Goal: Task Accomplishment & Management: Complete application form

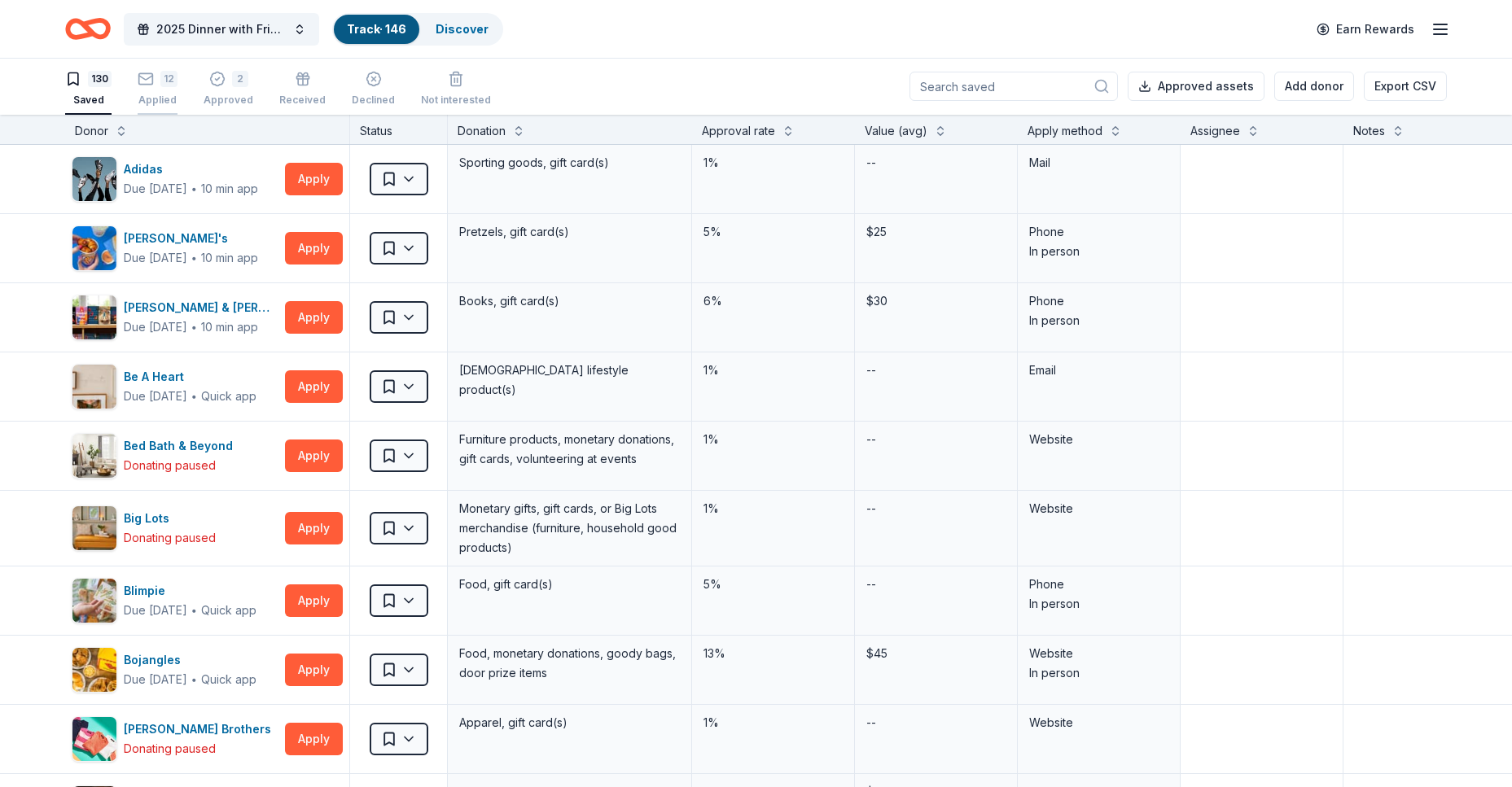
click at [164, 95] on div "Applied" at bounding box center [158, 100] width 40 height 13
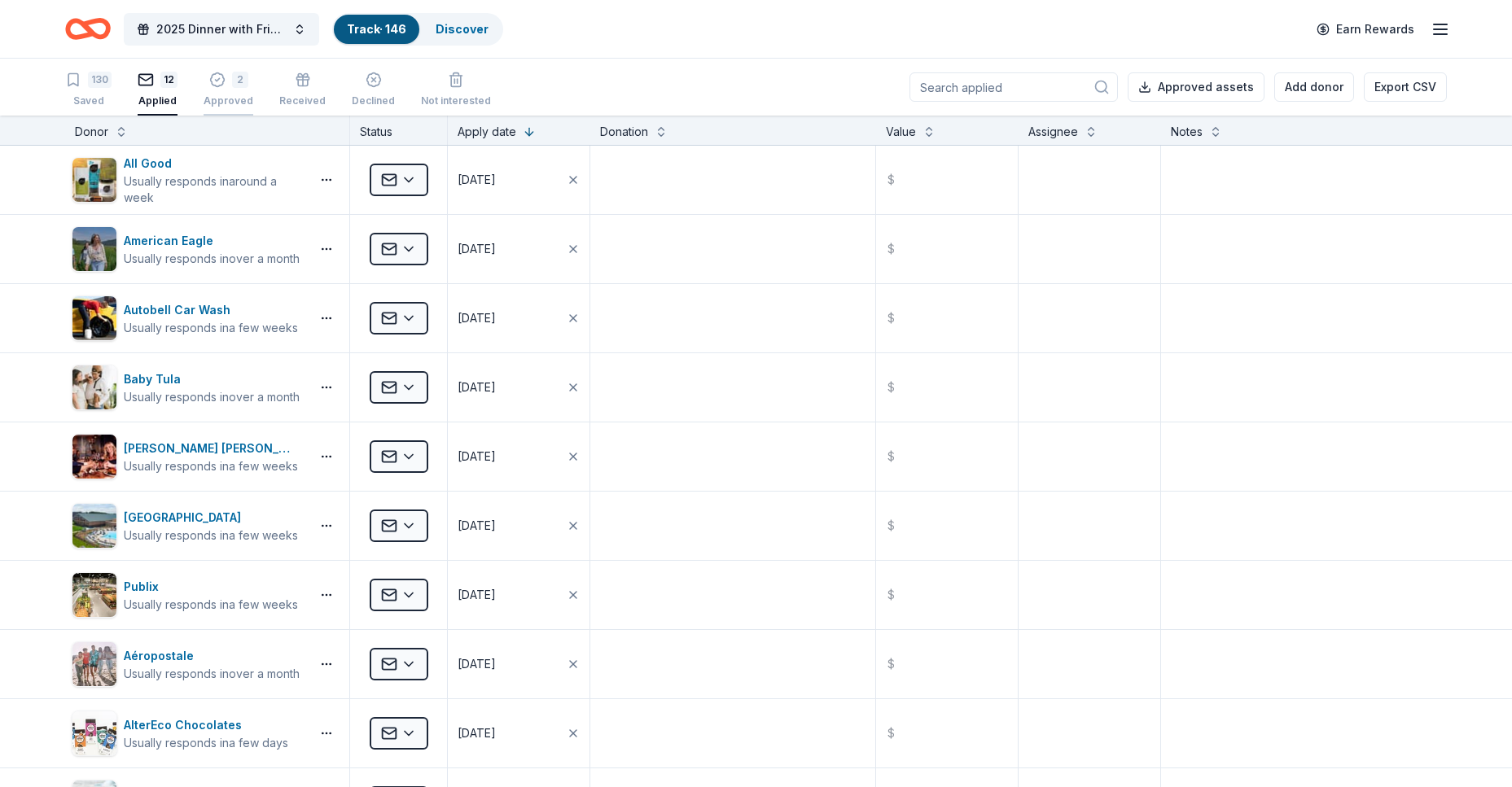
click at [218, 87] on icon "button" at bounding box center [217, 80] width 17 height 17
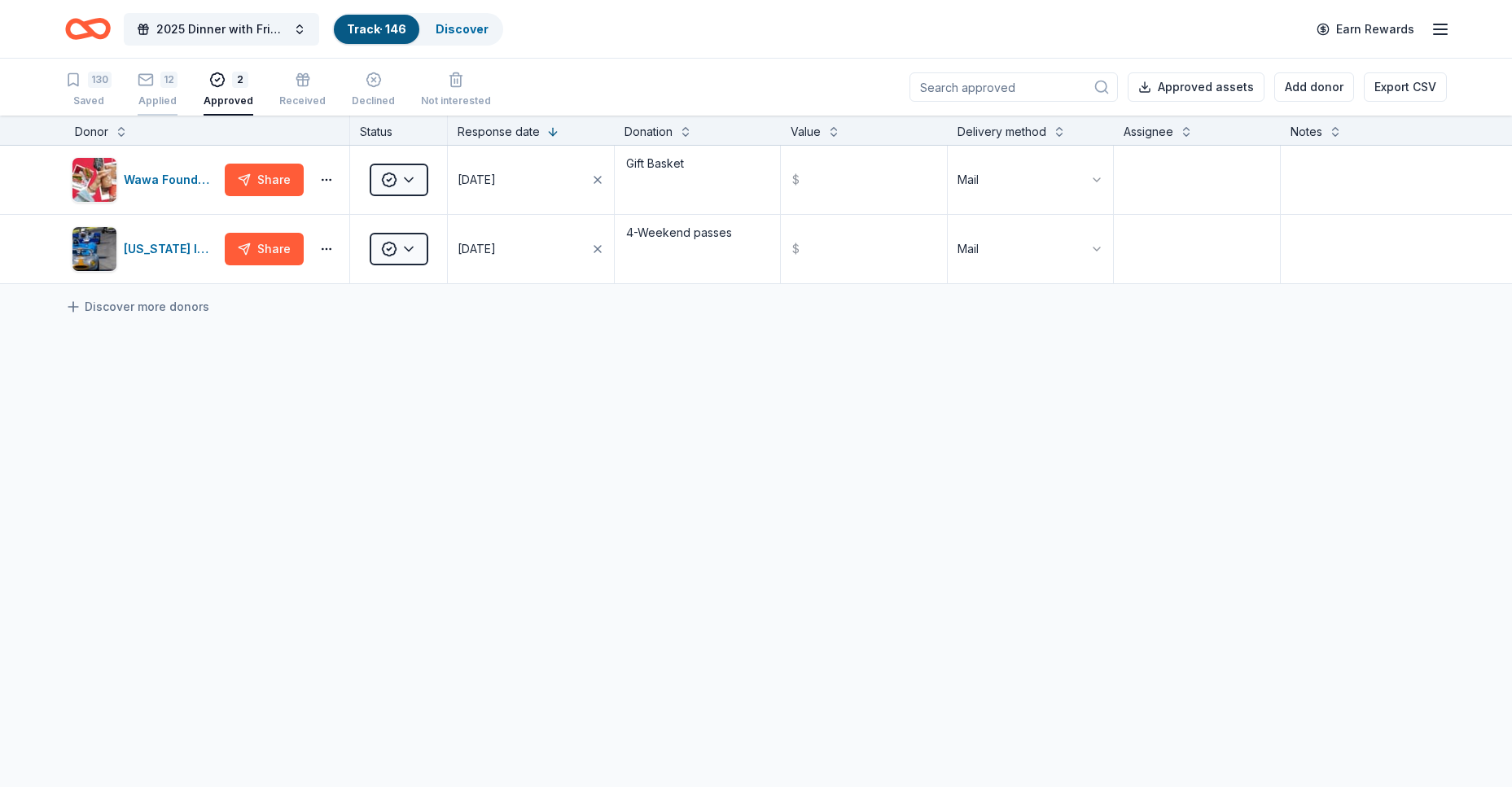
click at [165, 93] on div "12 Applied" at bounding box center [158, 89] width 40 height 36
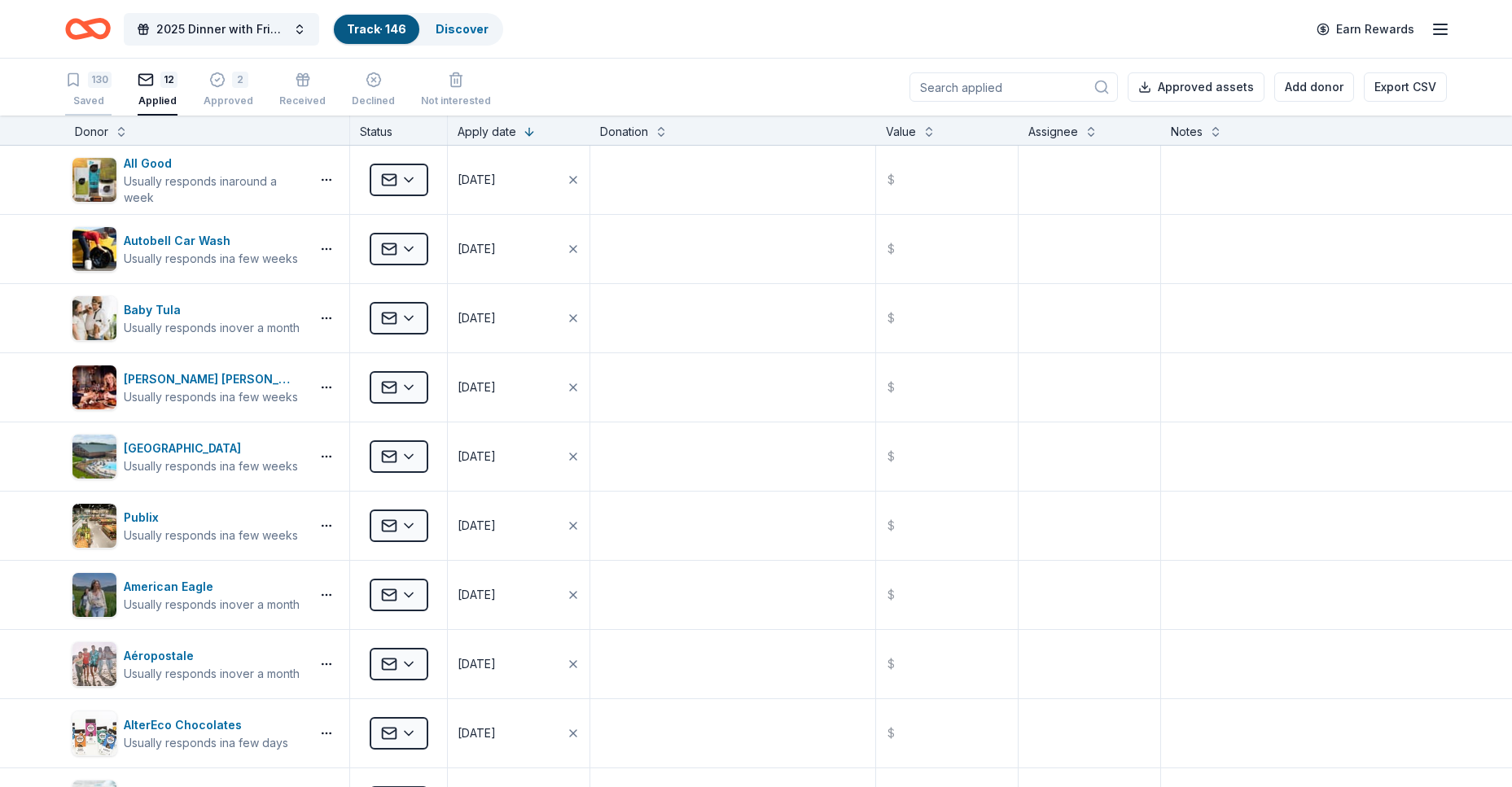
click at [99, 86] on div "130" at bounding box center [99, 80] width 24 height 17
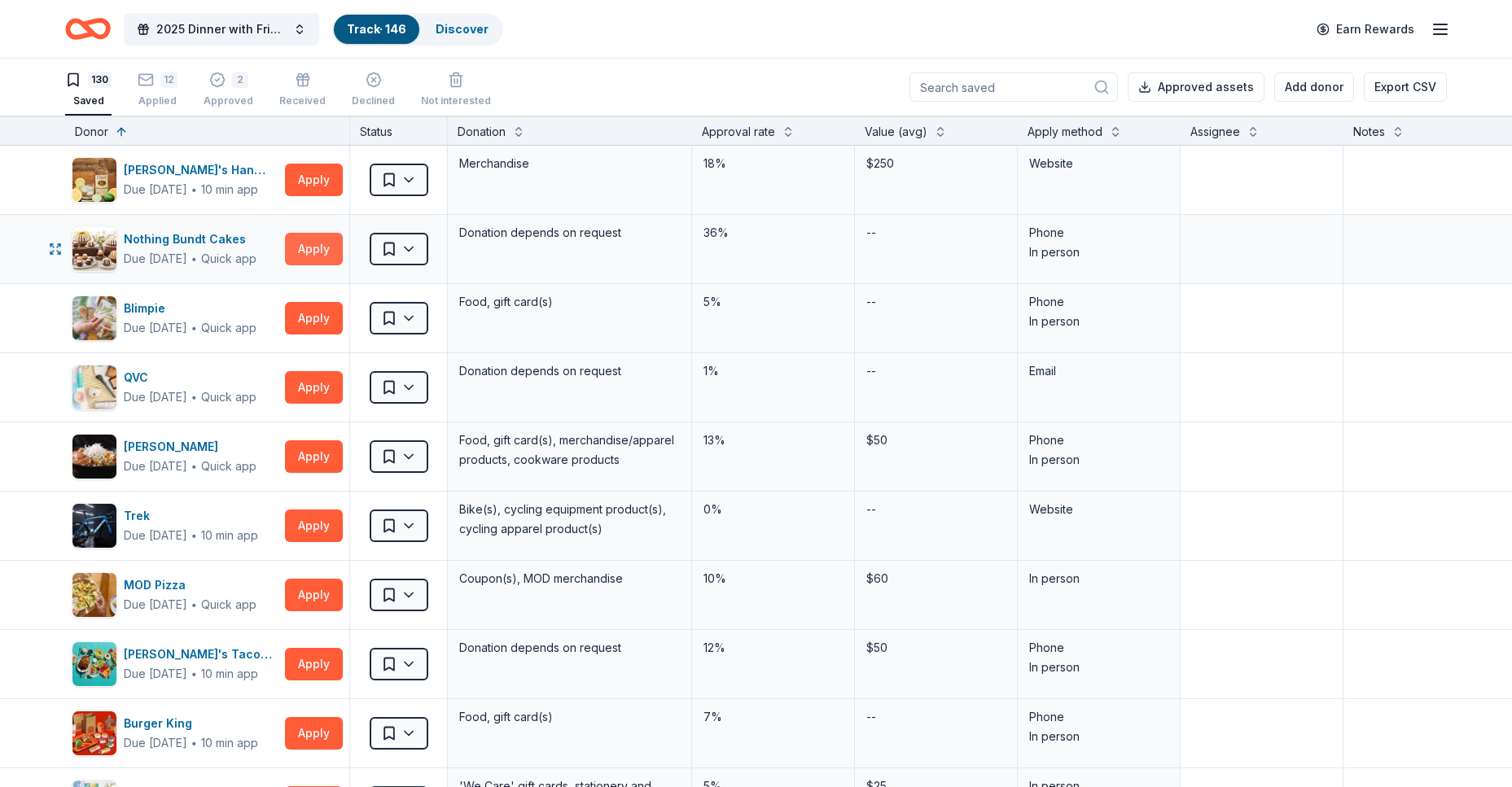
click at [296, 248] on button "Apply" at bounding box center [313, 249] width 58 height 32
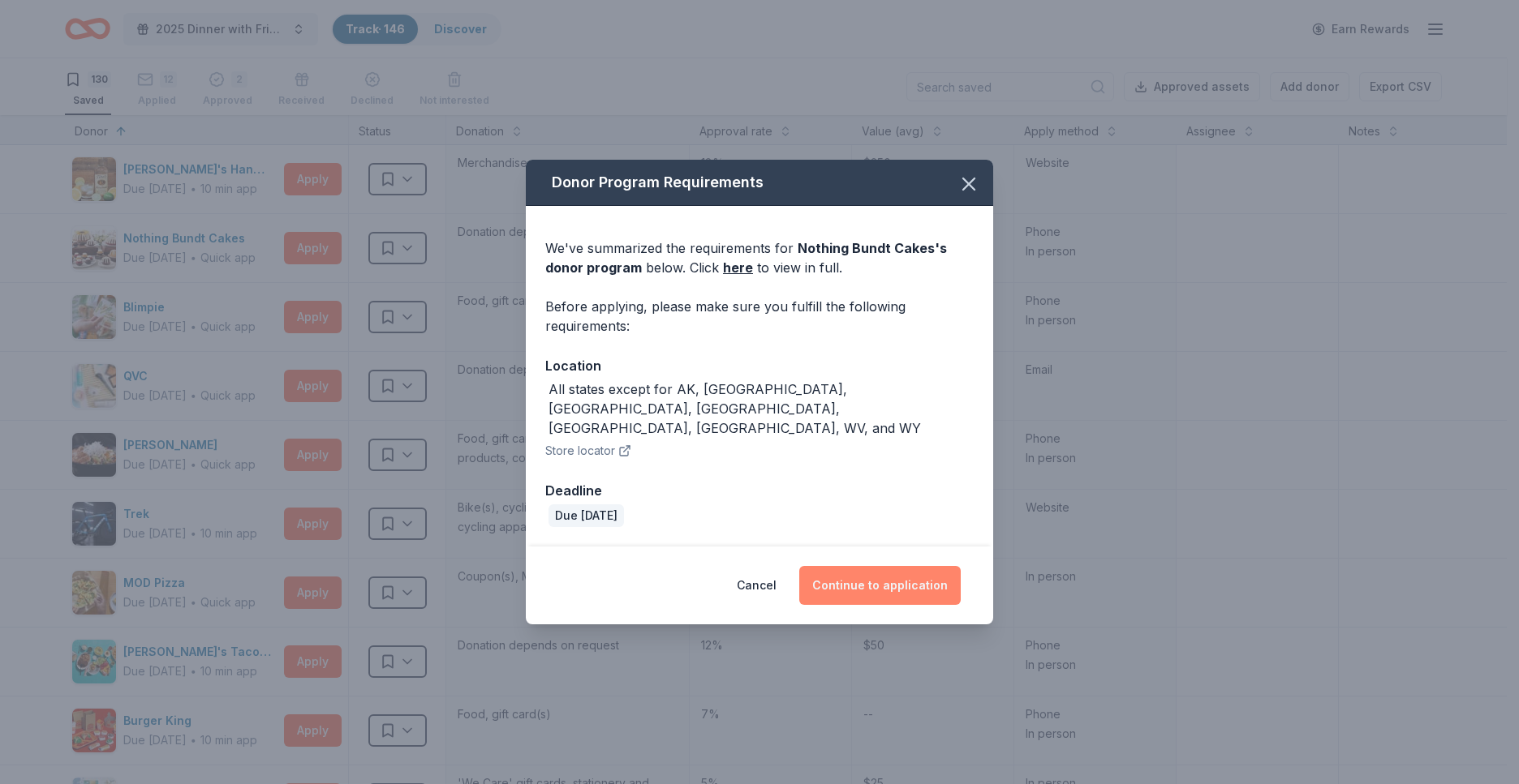
click at [907, 566] on button "Continue to application" at bounding box center [879, 585] width 161 height 39
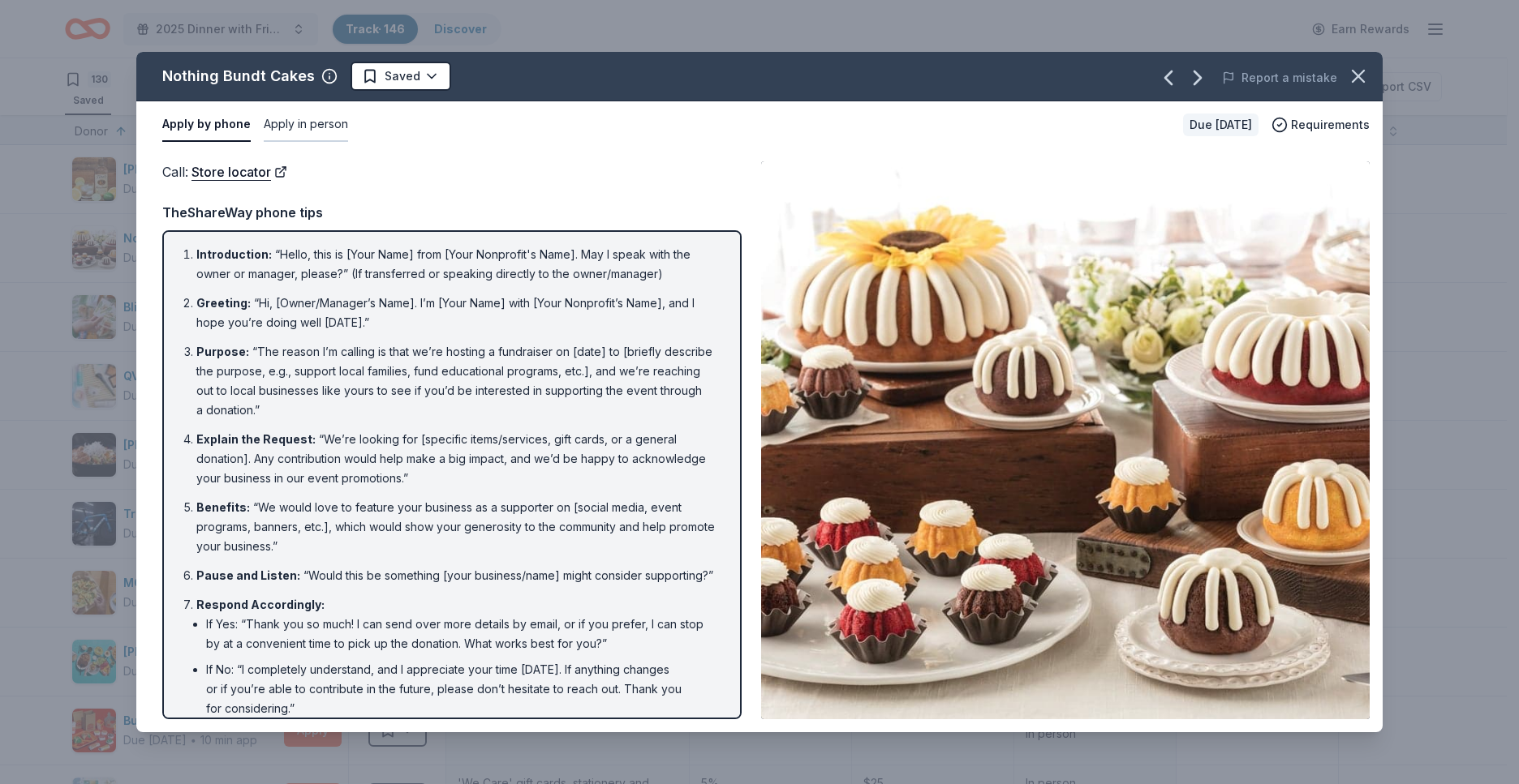
click at [311, 124] on button "Apply in person" at bounding box center [305, 125] width 85 height 34
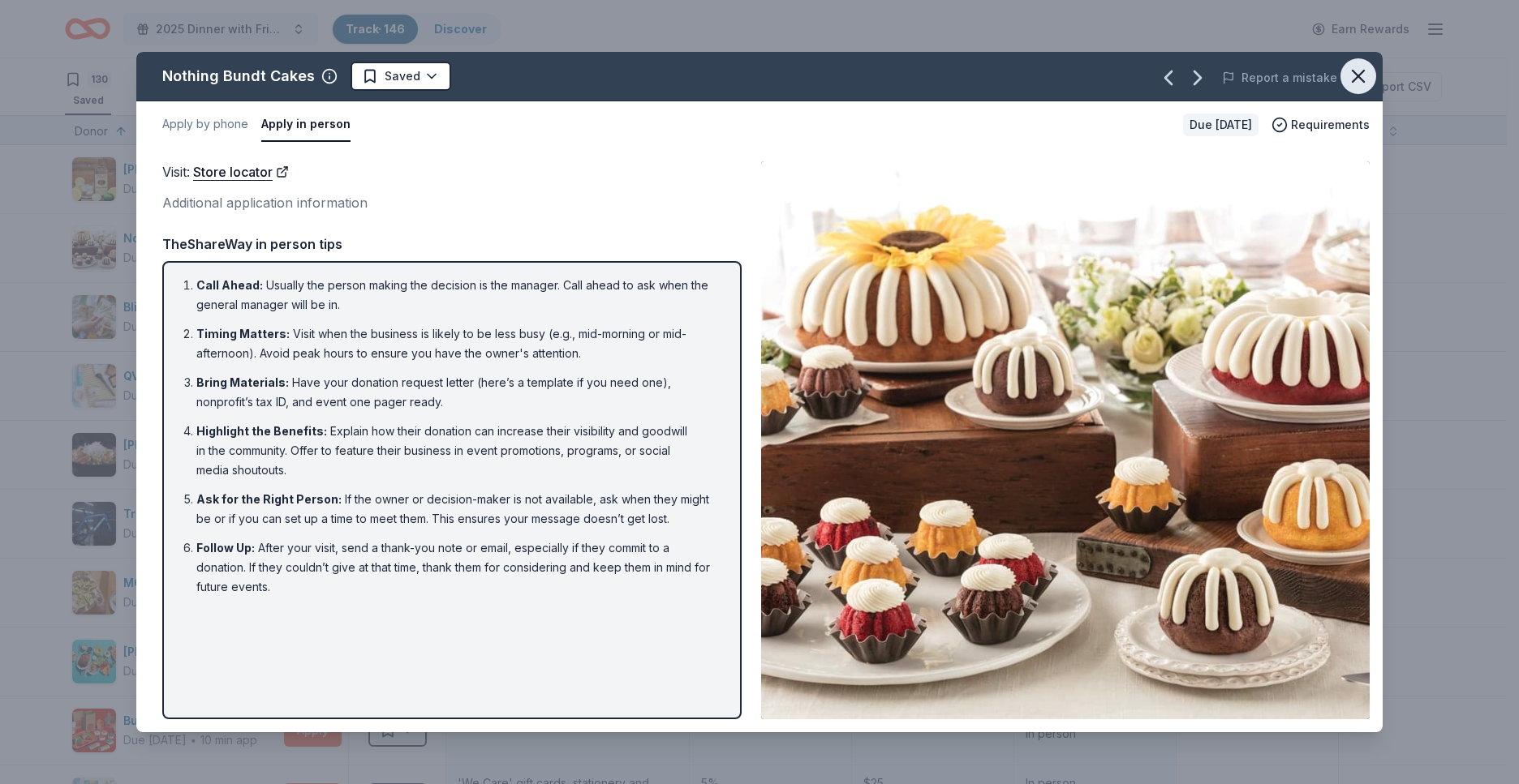
click at [1358, 80] on icon "button" at bounding box center [1358, 76] width 23 height 23
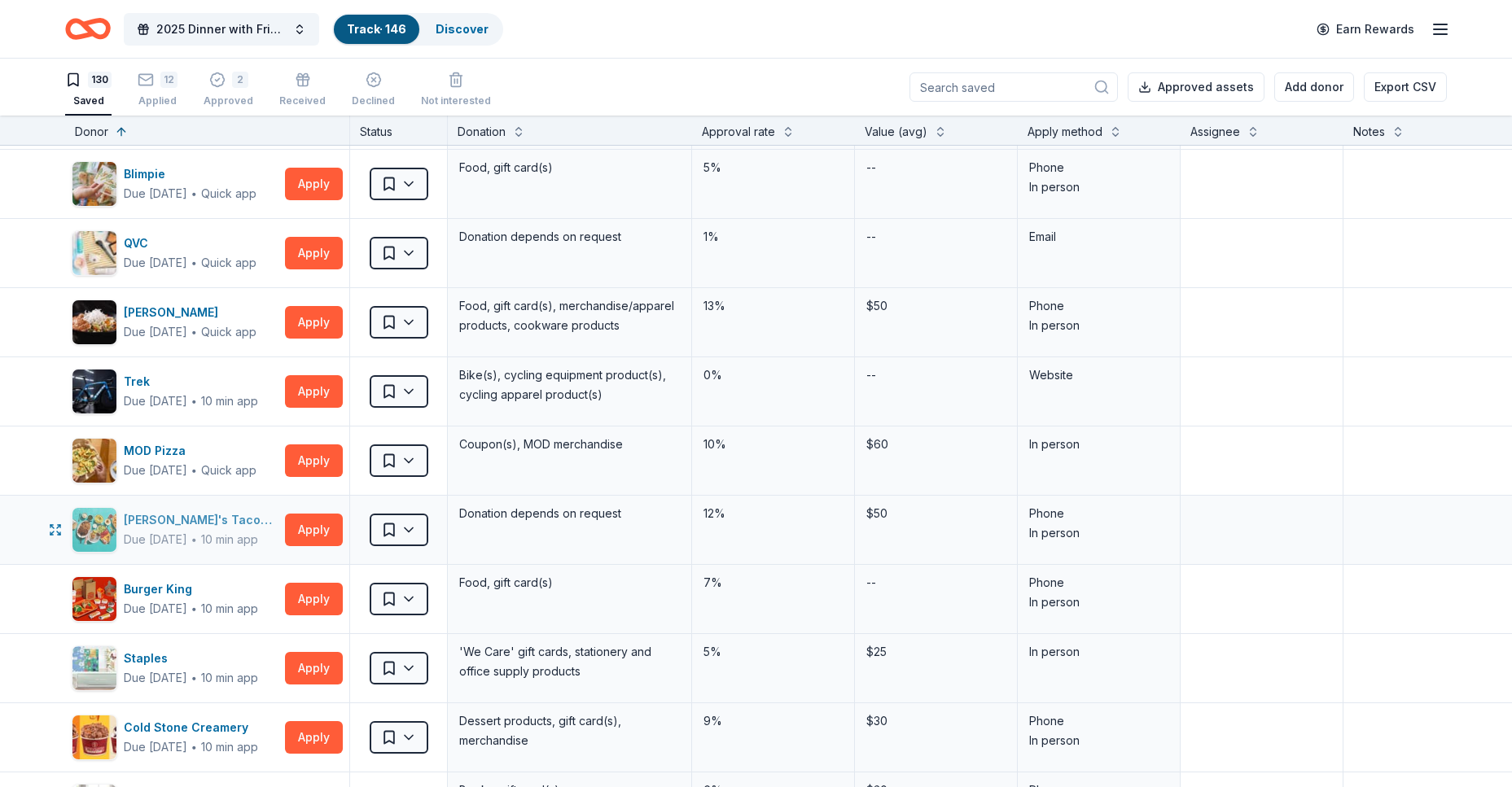
scroll to position [81, 0]
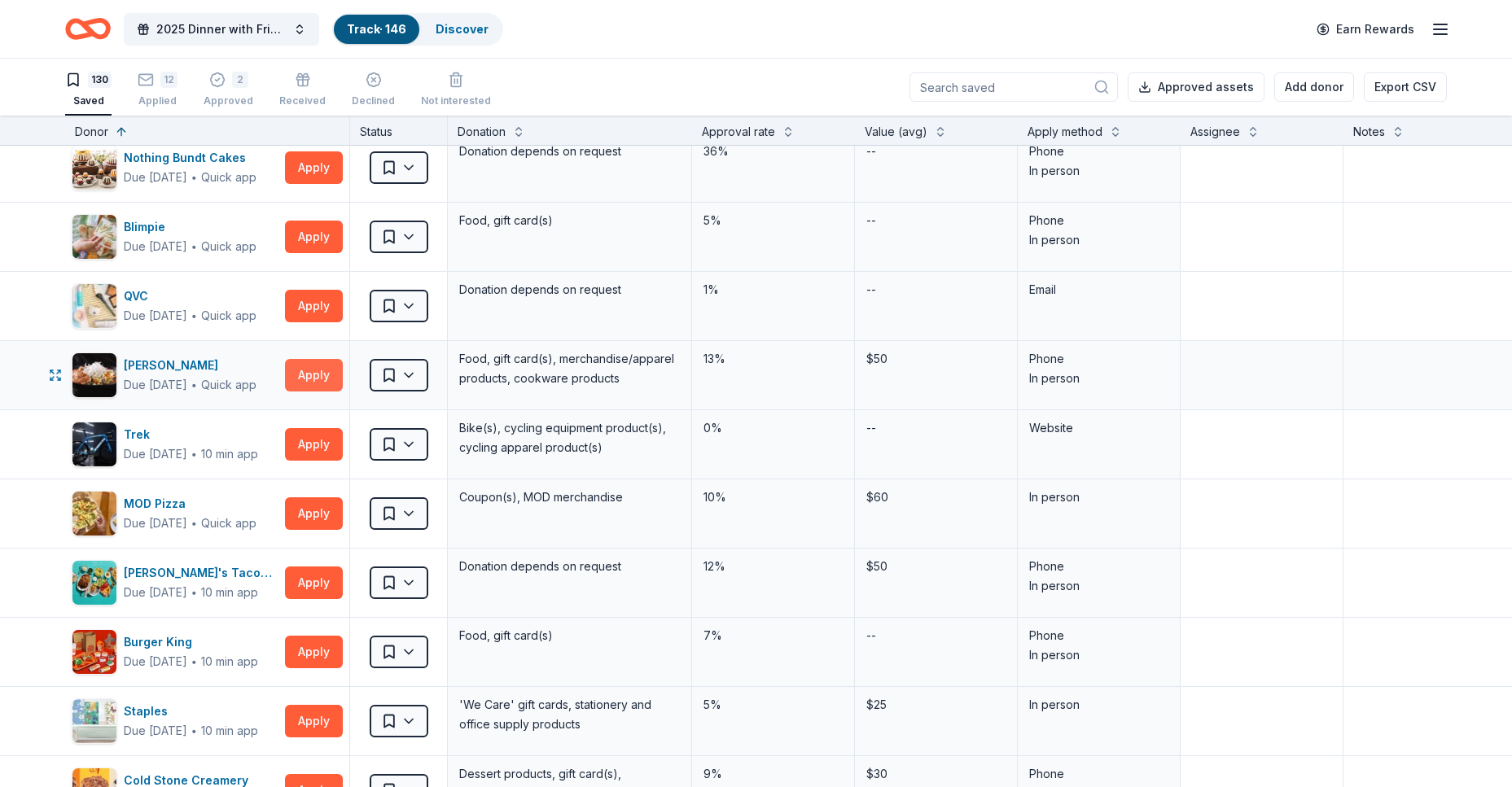
click at [310, 374] on button "Apply" at bounding box center [313, 375] width 58 height 32
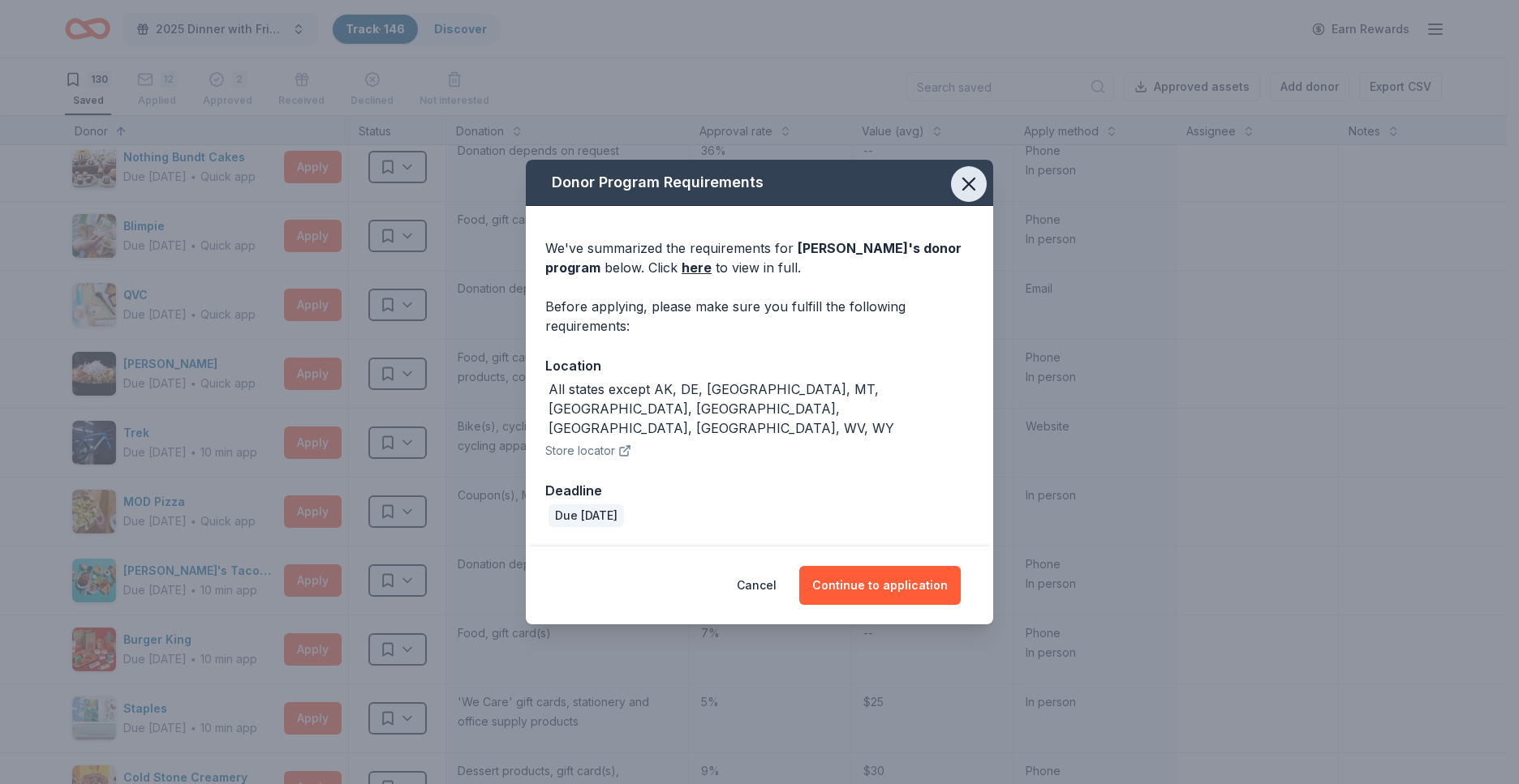
click at [968, 190] on icon "button" at bounding box center [968, 184] width 11 height 11
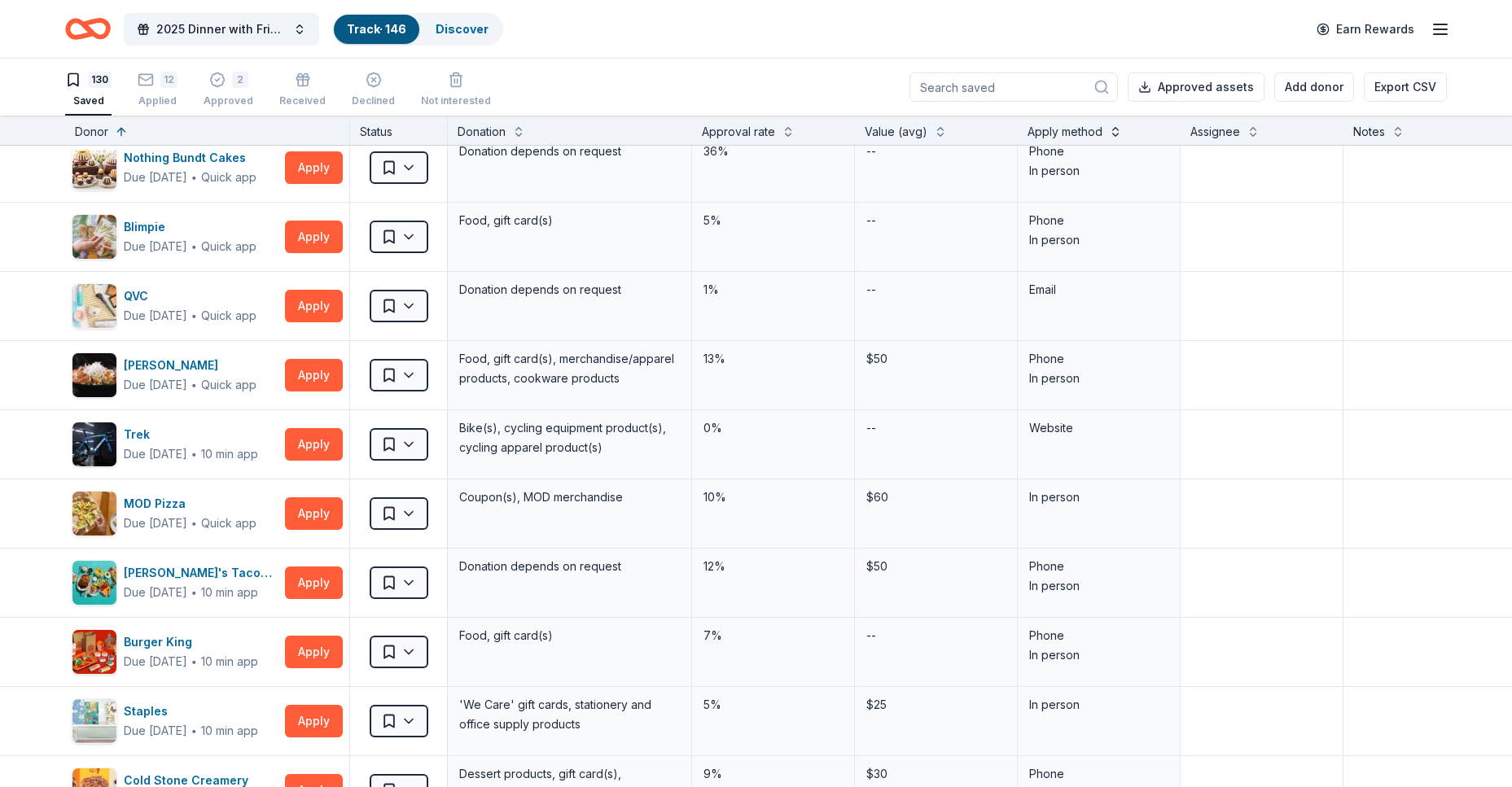
click at [1118, 122] on button at bounding box center [1115, 130] width 13 height 17
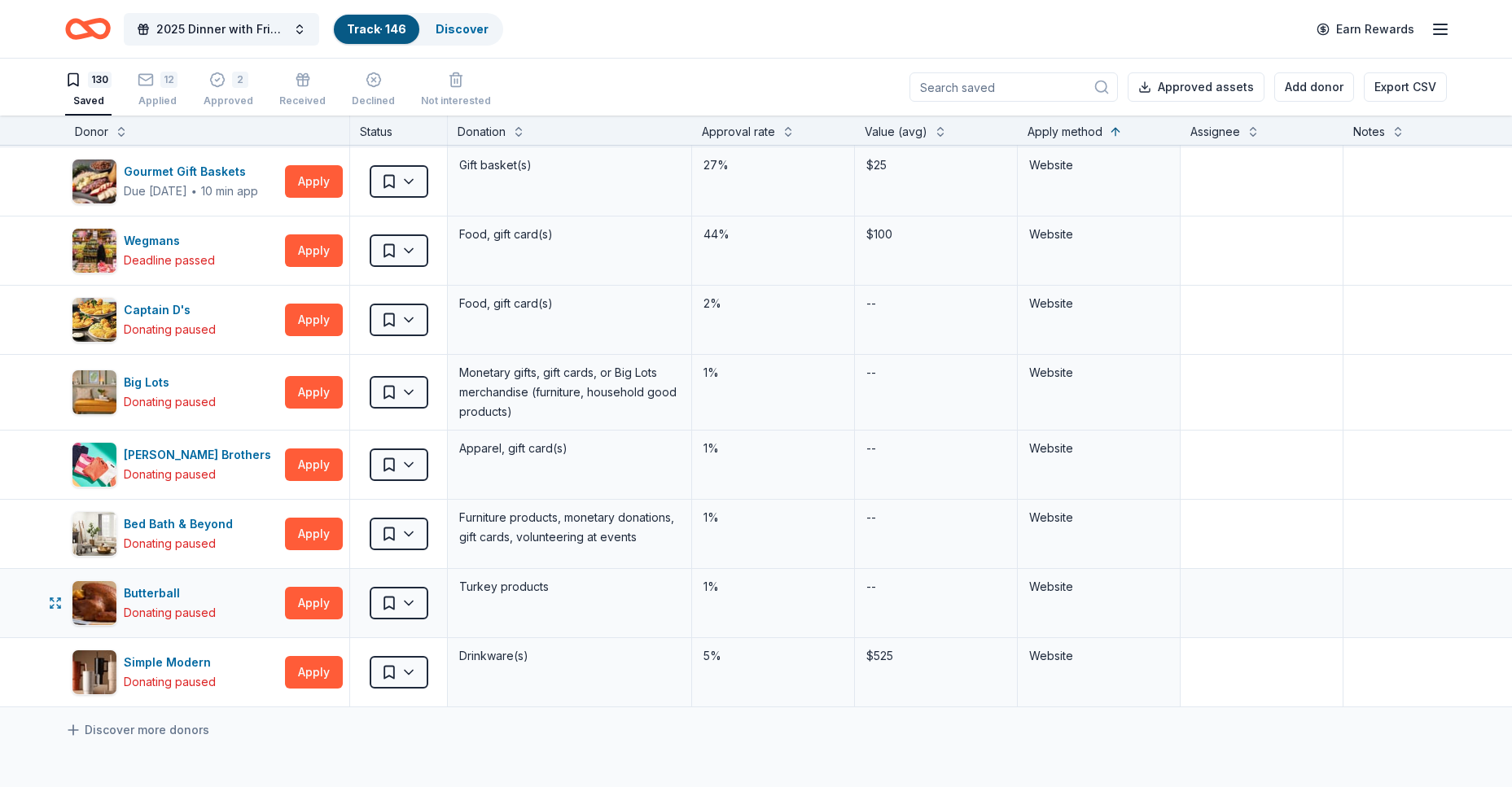
scroll to position [8703, 0]
